Goal: Task Accomplishment & Management: Complete application form

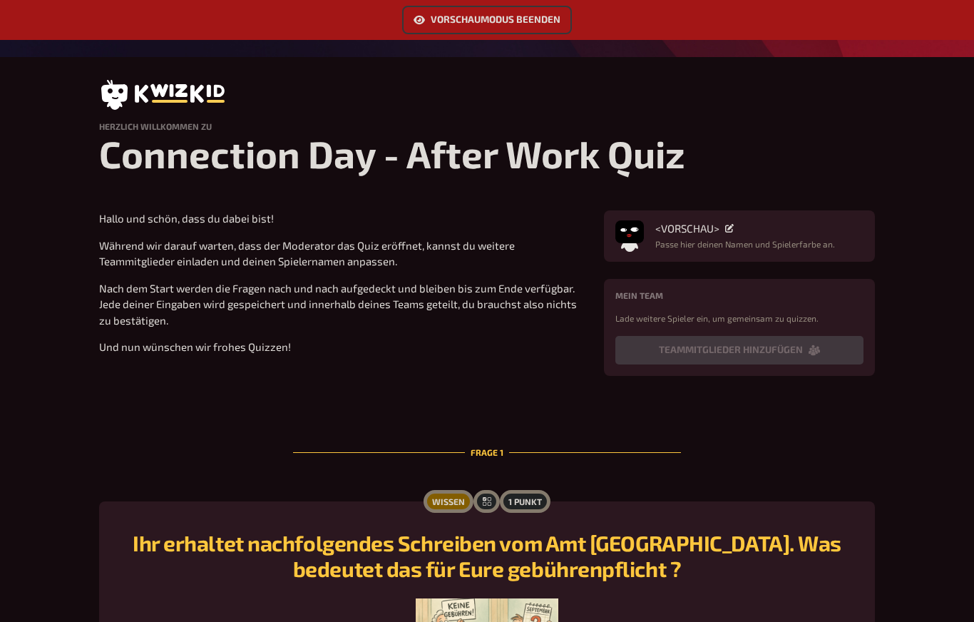
click at [545, 21] on button "Vorschaumodus beenden" at bounding box center [487, 20] width 170 height 29
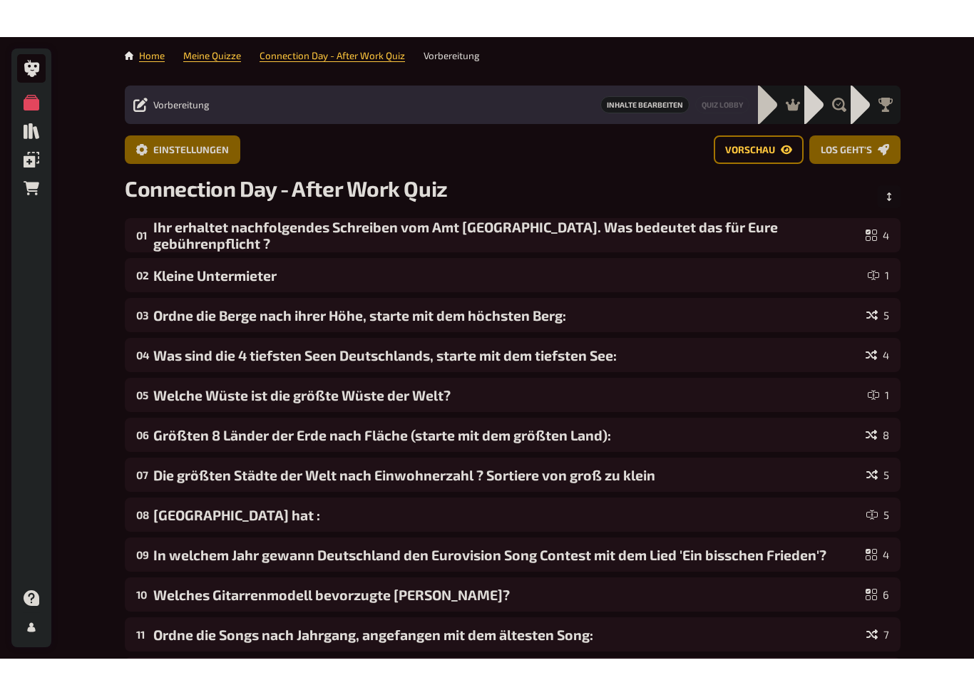
scroll to position [83, 0]
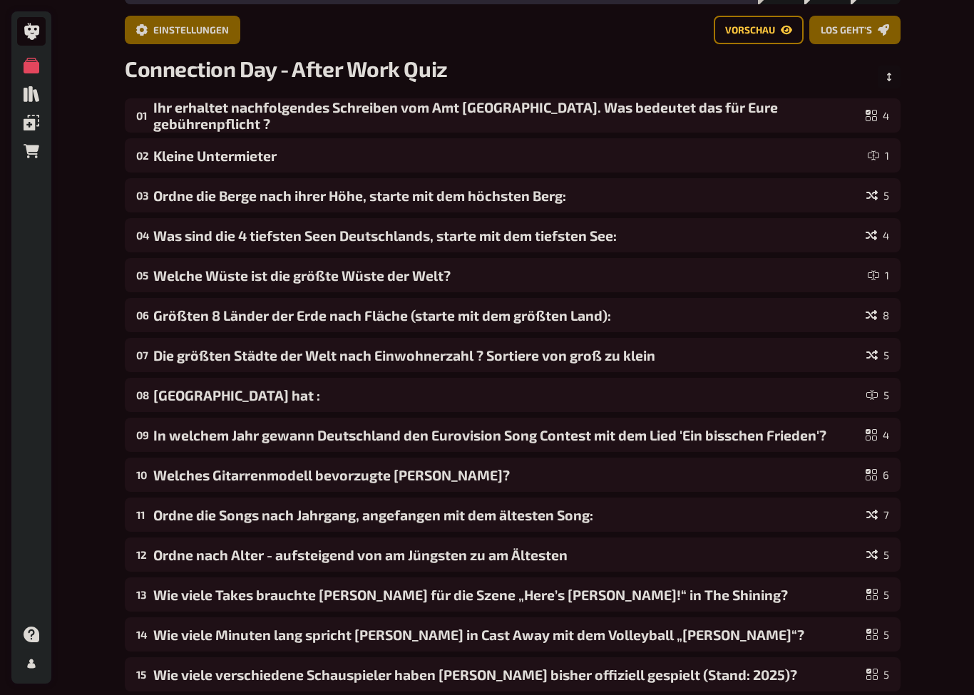
click at [28, 621] on icon at bounding box center [32, 664] width 16 height 16
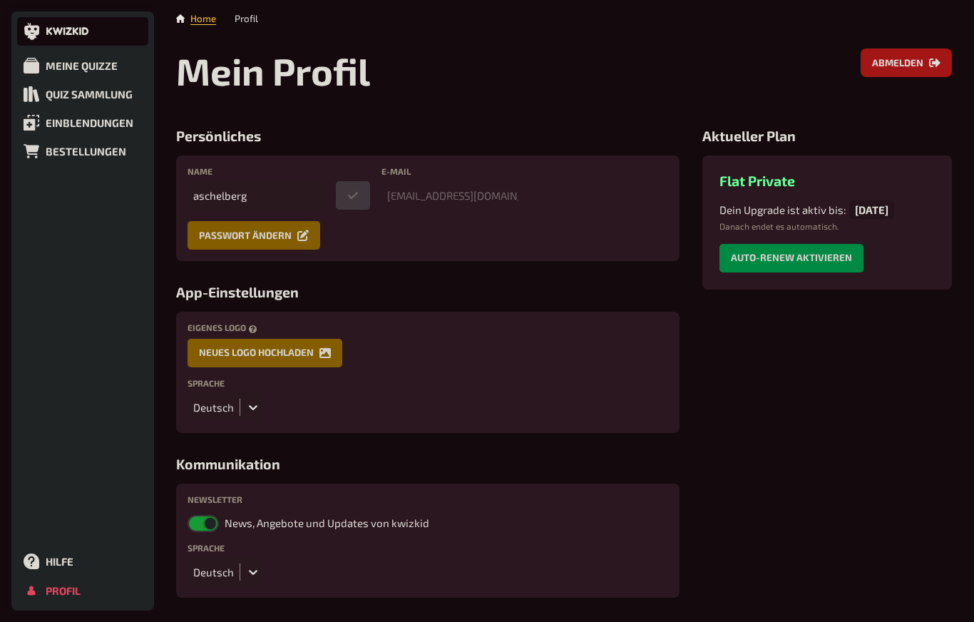
click at [61, 567] on div "Hilfe" at bounding box center [60, 561] width 28 height 13
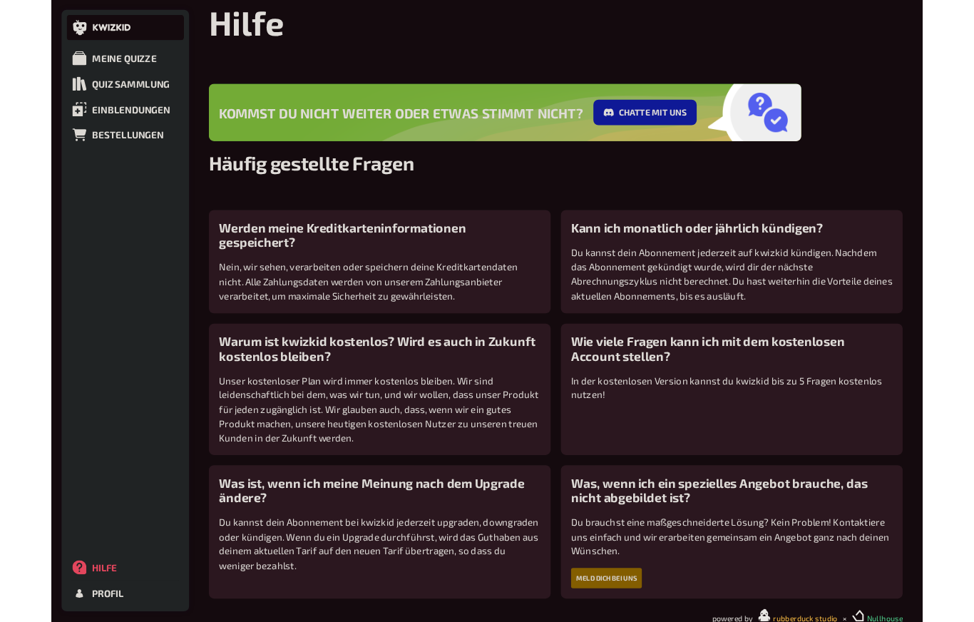
scroll to position [42, 0]
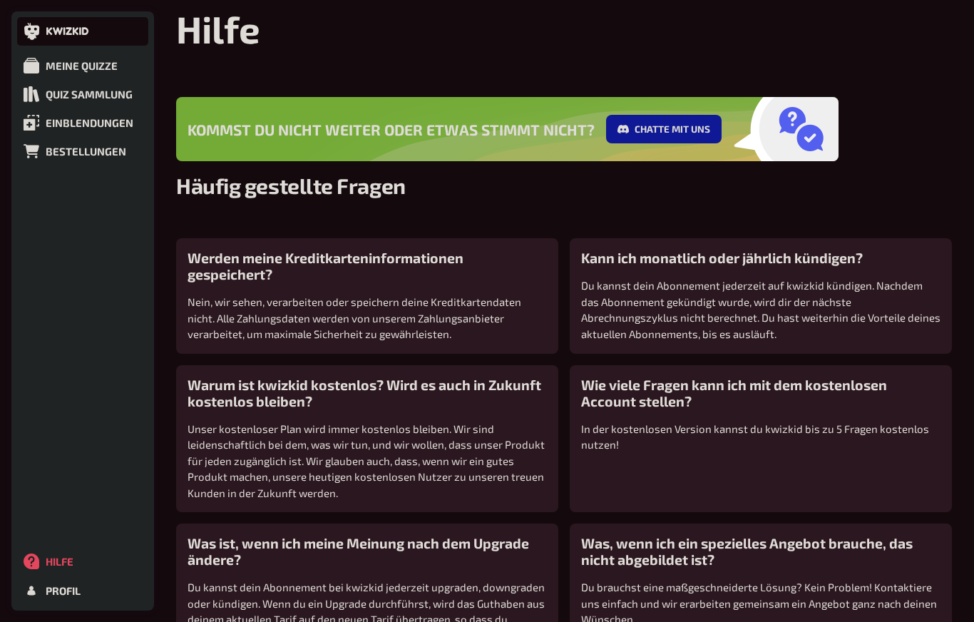
click at [81, 156] on div "Bestellungen" at bounding box center [86, 151] width 81 height 13
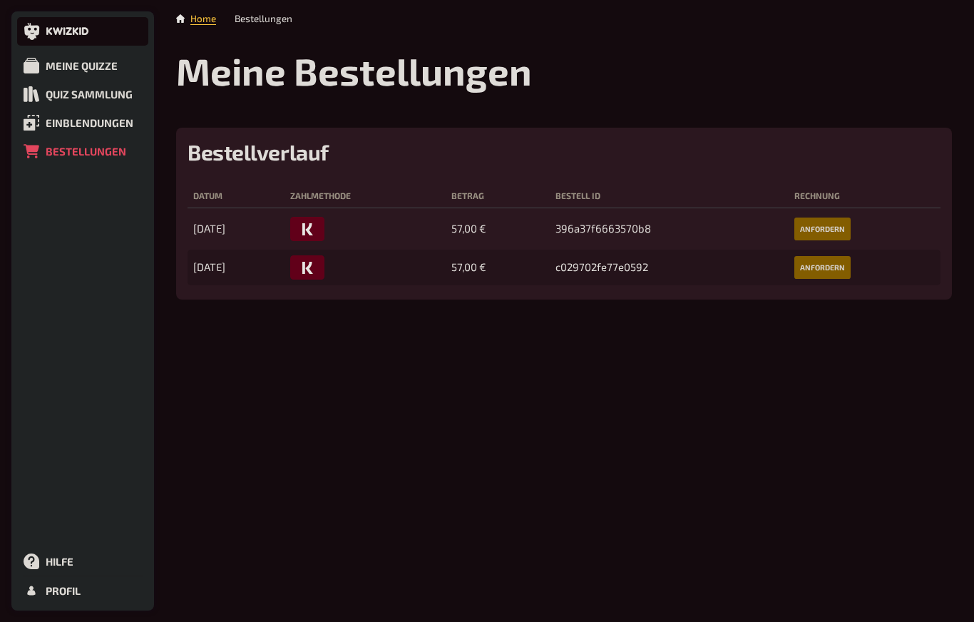
click at [839, 230] on button "anfordern" at bounding box center [822, 228] width 56 height 23
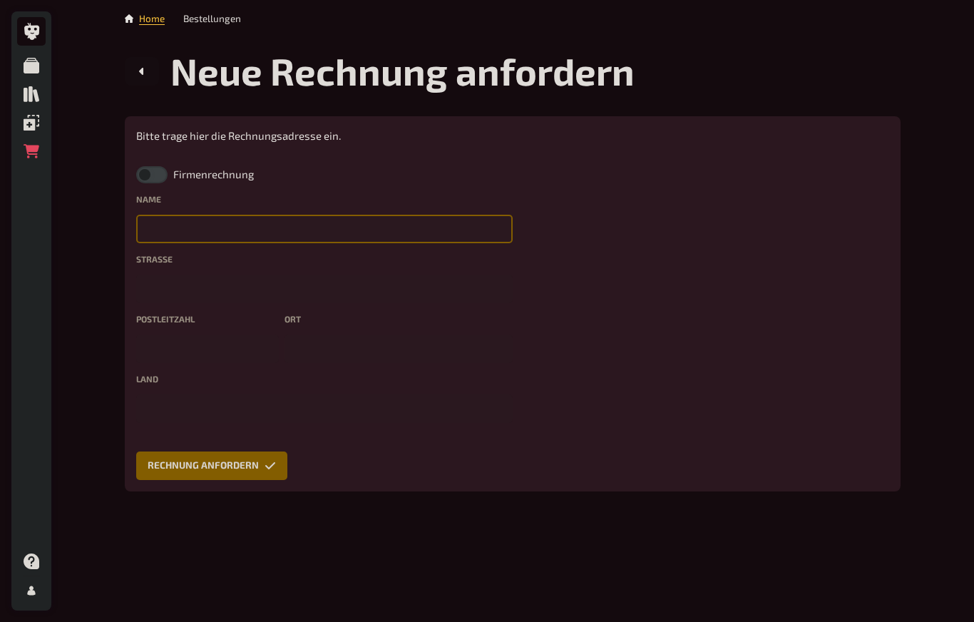
click at [165, 225] on input "text" at bounding box center [324, 229] width 376 height 29
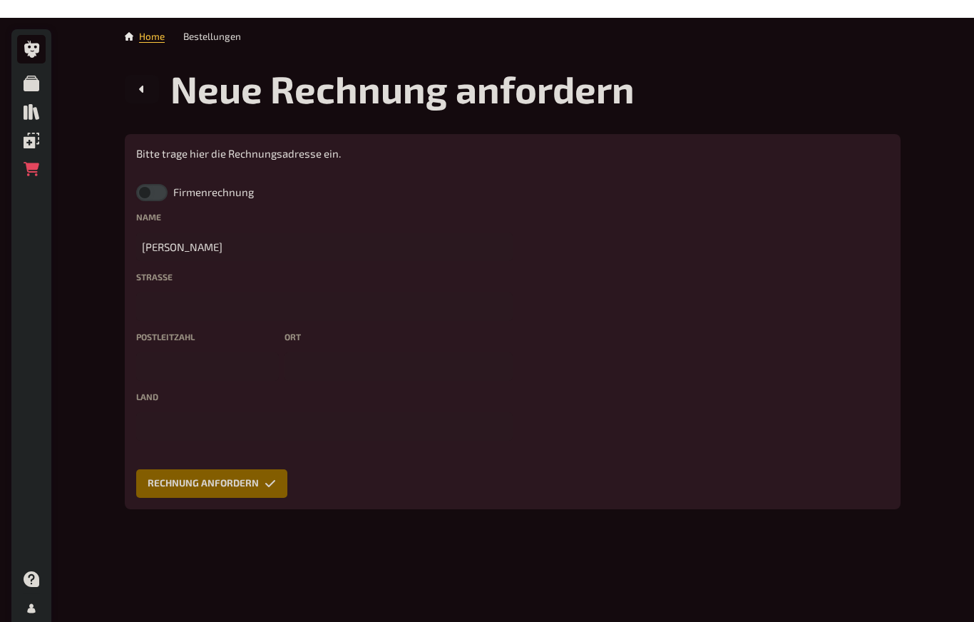
scroll to position [18, 0]
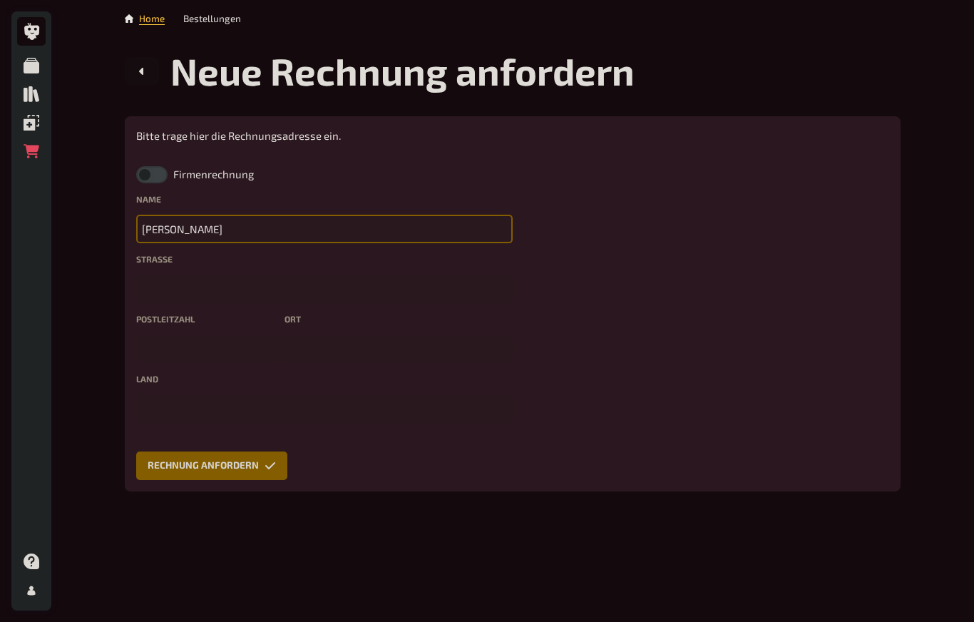
type input "Andre Schelberg"
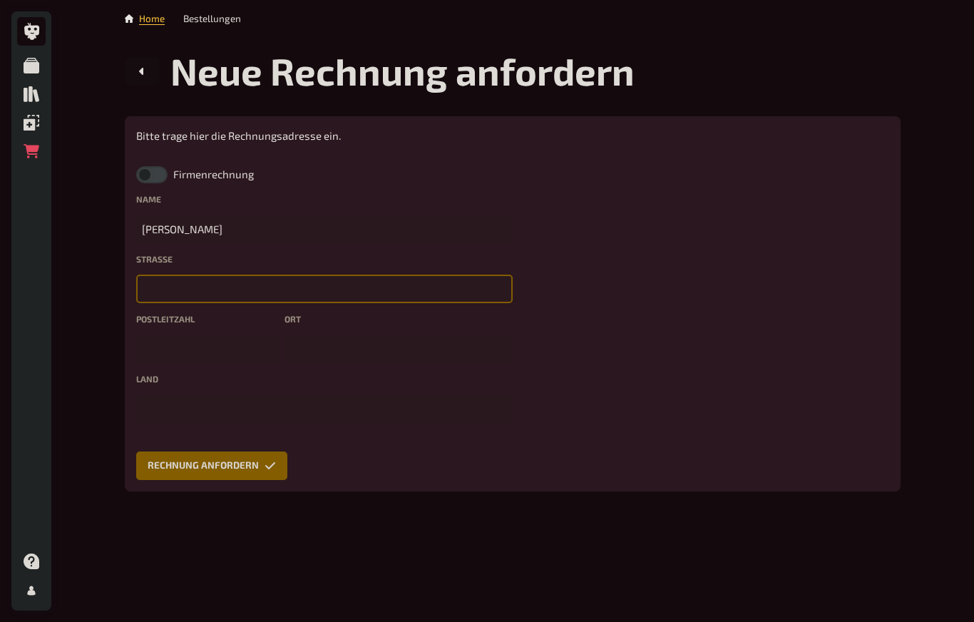
click at [161, 274] on input "text" at bounding box center [324, 288] width 376 height 29
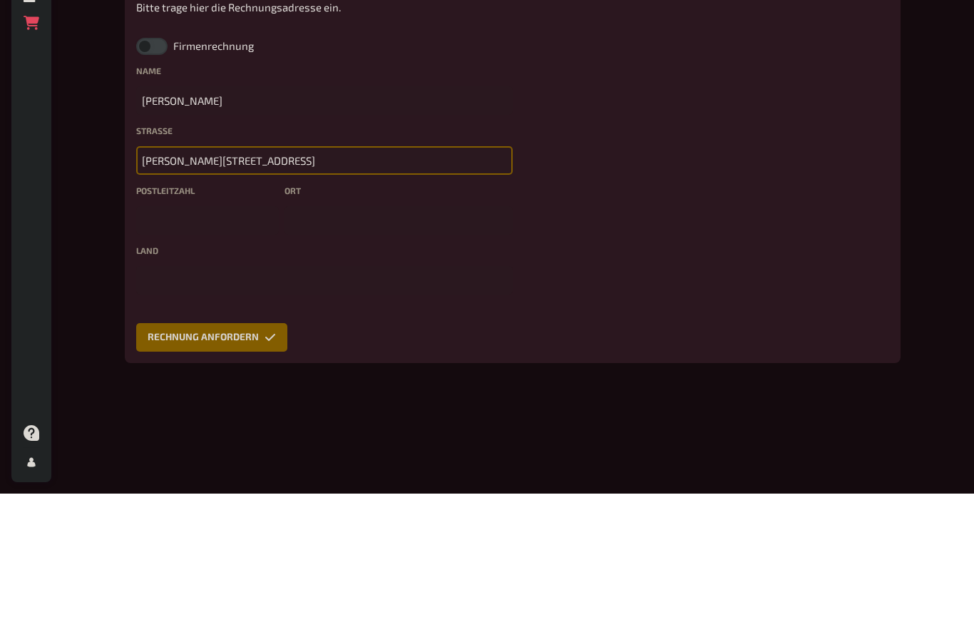
type input "Heinrich Lersch Strasse 30"
click at [150, 334] on input "text" at bounding box center [207, 348] width 143 height 29
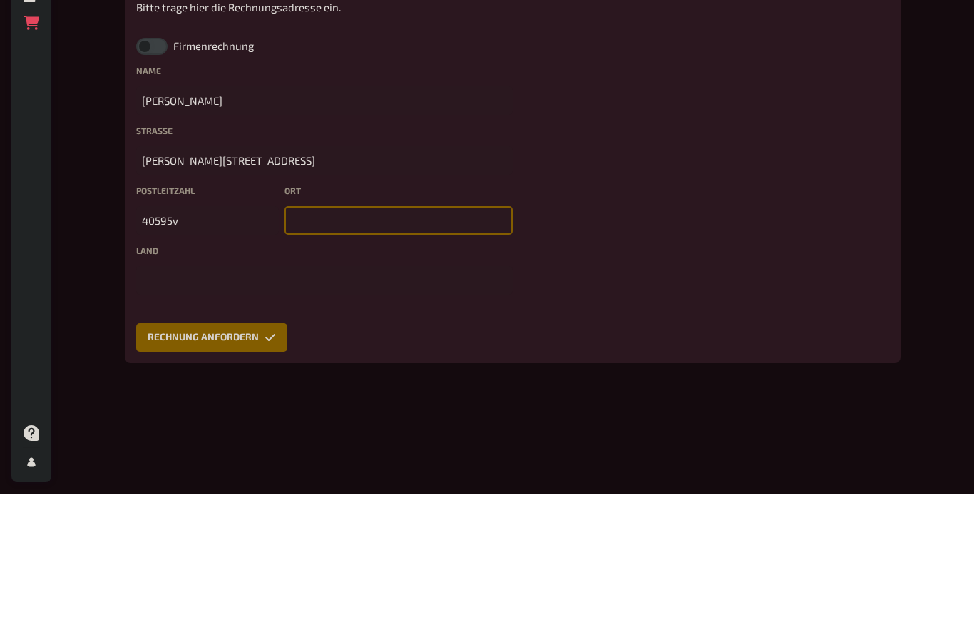
click at [294, 334] on input "text" at bounding box center [398, 348] width 228 height 29
click at [174, 334] on input "40595v" at bounding box center [207, 348] width 143 height 29
type input "40595"
click at [319, 334] on input "text" at bounding box center [398, 348] width 228 height 29
type input "Duesseldorf"
